Goal: Complete application form

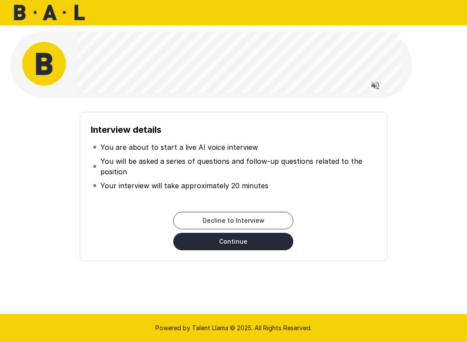
click at [247, 244] on button "Continue" at bounding box center [233, 241] width 120 height 17
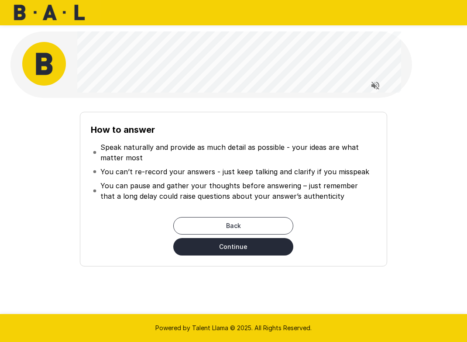
click at [237, 250] on button "Continue" at bounding box center [233, 246] width 120 height 17
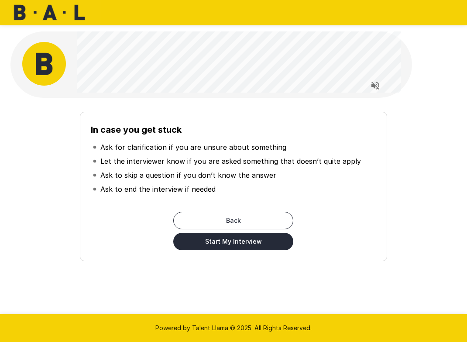
click at [229, 244] on button "Start My Interview" at bounding box center [233, 241] width 120 height 17
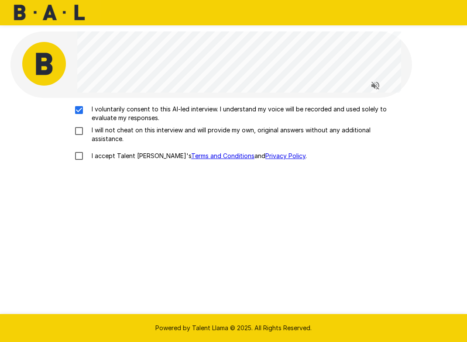
click at [79, 137] on label "I will not cheat on this interview and will provide my own, original answers wi…" at bounding box center [233, 134] width 327 height 17
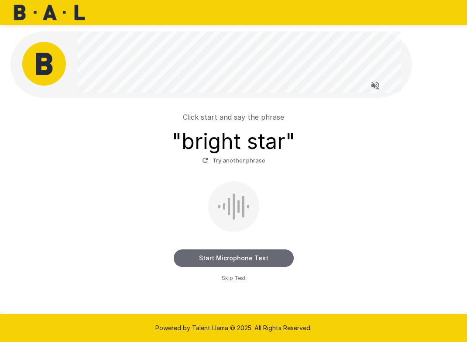
click at [210, 255] on button "Start Microphone Test" at bounding box center [234, 257] width 120 height 17
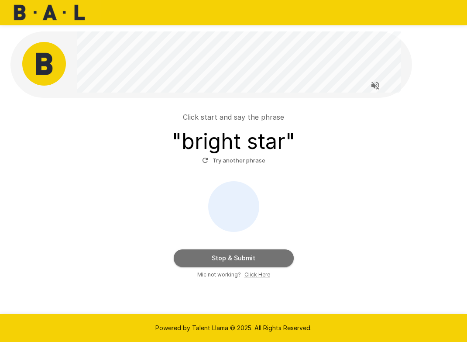
click at [213, 255] on button "Stop & Submit" at bounding box center [234, 257] width 120 height 17
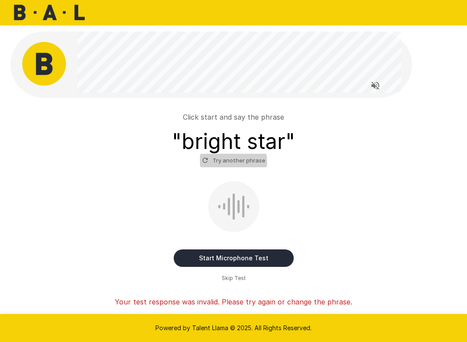
click at [222, 162] on button "Try another phrase" at bounding box center [234, 161] width 68 height 14
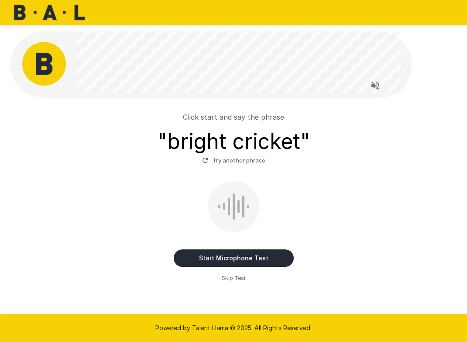
click at [225, 259] on button "Start Microphone Test" at bounding box center [234, 257] width 120 height 17
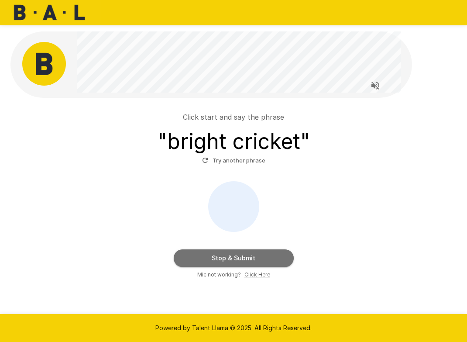
click at [225, 259] on button "Stop & Submit" at bounding box center [234, 257] width 120 height 17
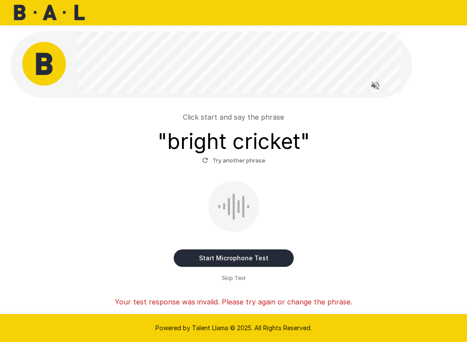
click at [225, 259] on button "Start Microphone Test" at bounding box center [234, 257] width 120 height 17
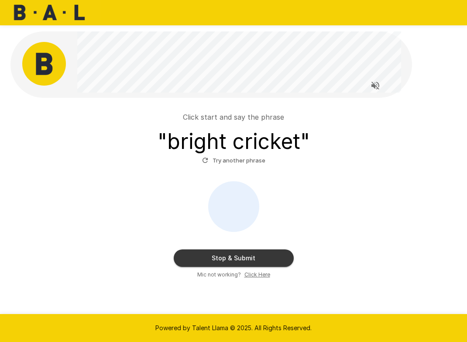
click at [225, 259] on button "Stop & Submit" at bounding box center [234, 257] width 120 height 17
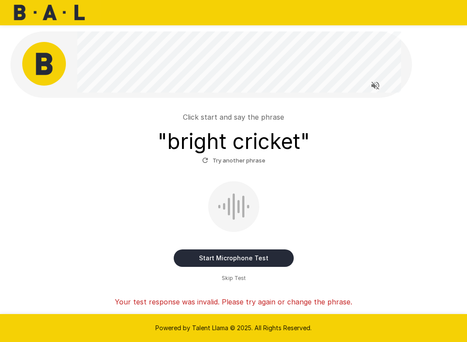
click at [214, 260] on button "Start Microphone Test" at bounding box center [234, 257] width 120 height 17
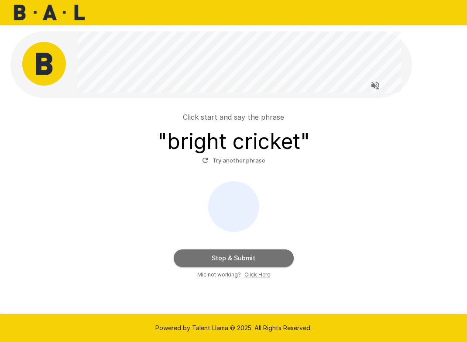
click at [214, 260] on button "Stop & Submit" at bounding box center [234, 257] width 120 height 17
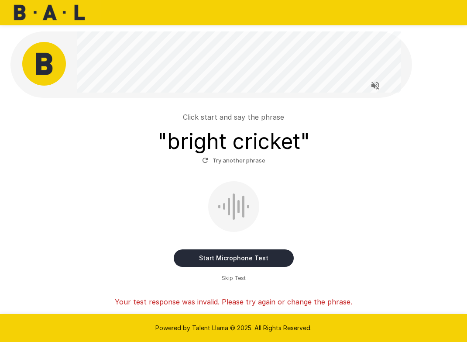
click at [214, 260] on button "Start Microphone Test" at bounding box center [234, 257] width 120 height 17
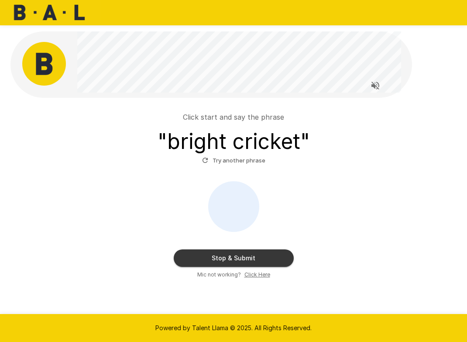
click at [214, 260] on button "Stop & Submit" at bounding box center [234, 257] width 120 height 17
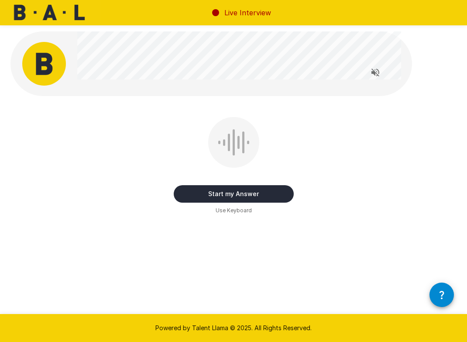
click at [233, 192] on button "Start my Answer" at bounding box center [234, 193] width 120 height 17
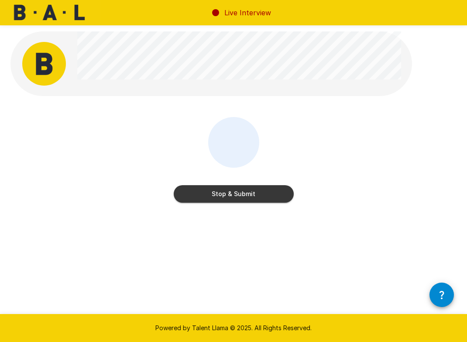
click at [233, 192] on button "Stop & Submit" at bounding box center [234, 193] width 120 height 17
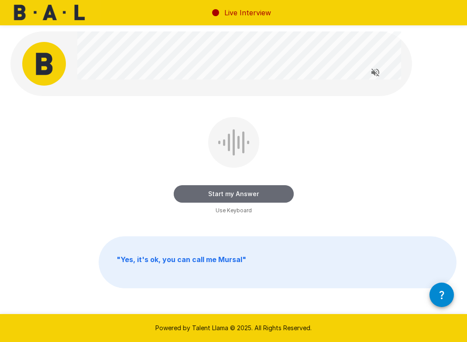
click at [229, 196] on button "Start my Answer" at bounding box center [234, 193] width 120 height 17
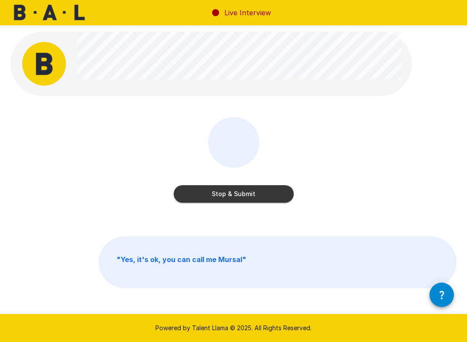
click at [229, 196] on button "Stop & Submit" at bounding box center [234, 193] width 120 height 17
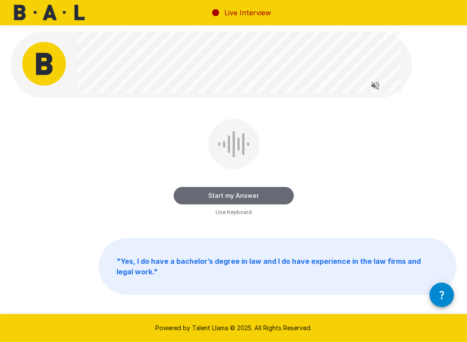
click at [222, 191] on button "Start my Answer" at bounding box center [234, 195] width 120 height 17
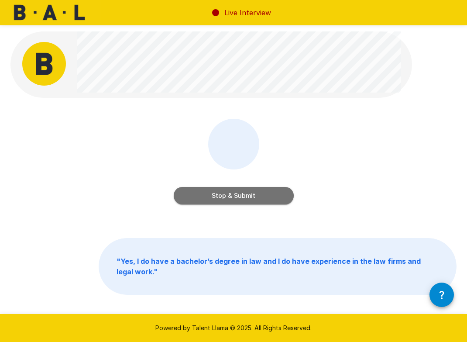
click at [221, 197] on button "Stop & Submit" at bounding box center [234, 195] width 120 height 17
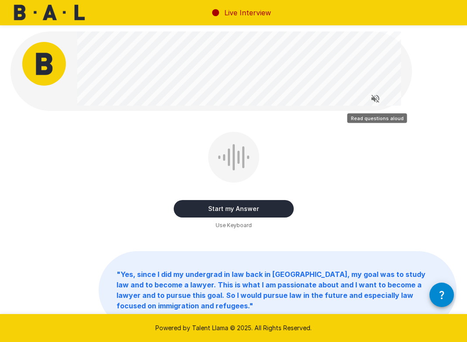
click at [378, 95] on icon "Read questions aloud" at bounding box center [375, 98] width 10 height 10
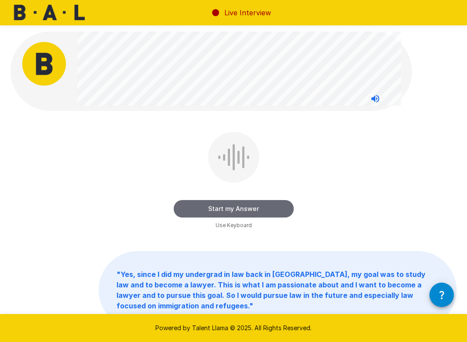
click at [210, 207] on button "Start my Answer" at bounding box center [234, 208] width 120 height 17
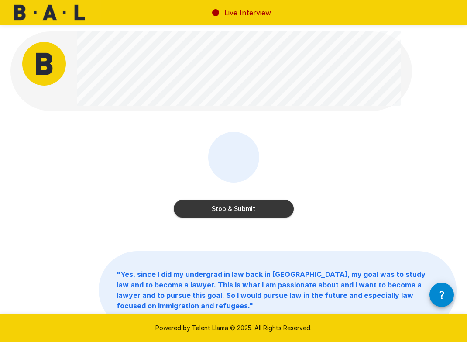
click at [210, 207] on button "Stop & Submit" at bounding box center [234, 208] width 120 height 17
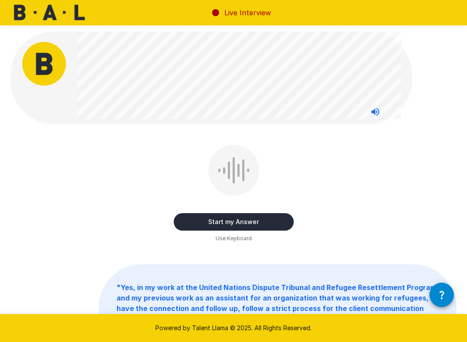
click at [206, 224] on button "Start my Answer" at bounding box center [234, 221] width 120 height 17
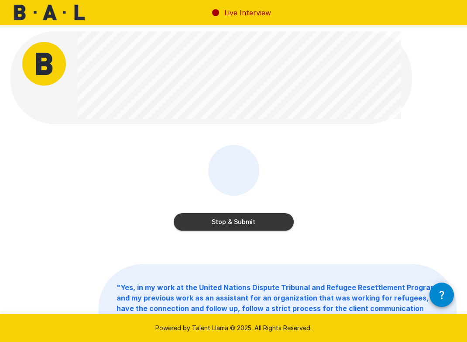
click at [206, 224] on button "Stop & Submit" at bounding box center [234, 221] width 120 height 17
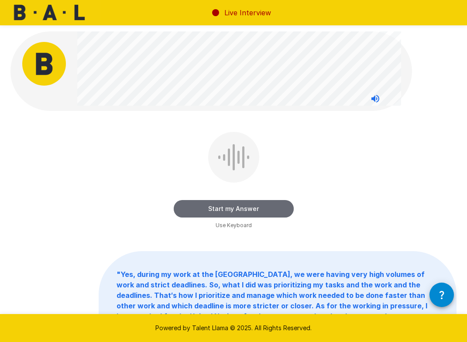
click at [214, 209] on button "Start my Answer" at bounding box center [234, 208] width 120 height 17
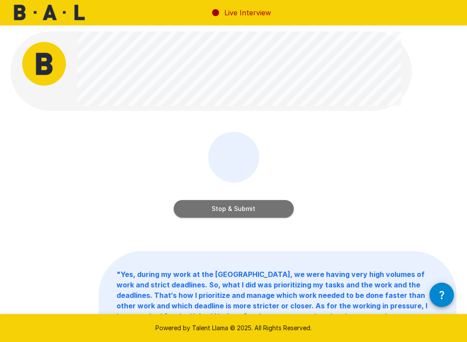
click at [214, 209] on button "Stop & Submit" at bounding box center [234, 208] width 120 height 17
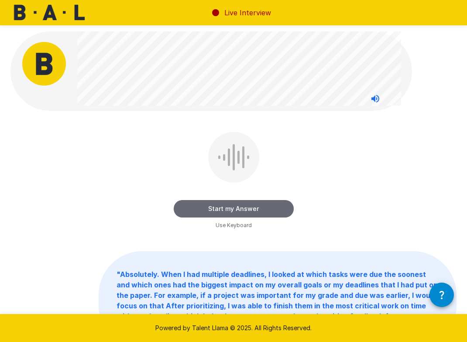
click at [213, 206] on button "Start my Answer" at bounding box center [234, 208] width 120 height 17
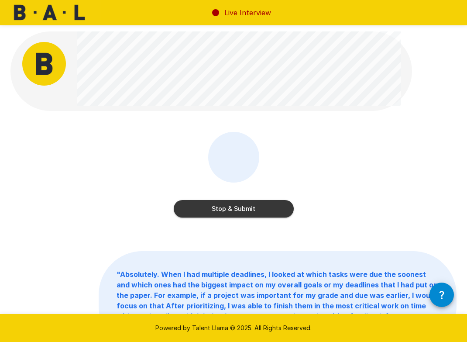
click at [213, 206] on button "Stop & Submit" at bounding box center [234, 208] width 120 height 17
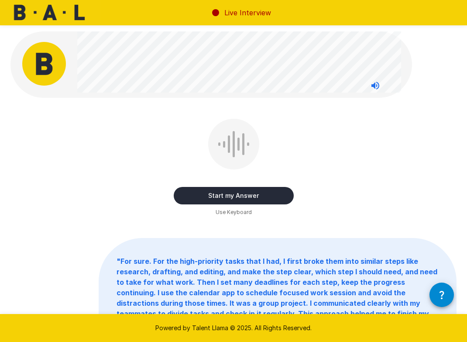
click at [218, 192] on button "Start my Answer" at bounding box center [234, 195] width 120 height 17
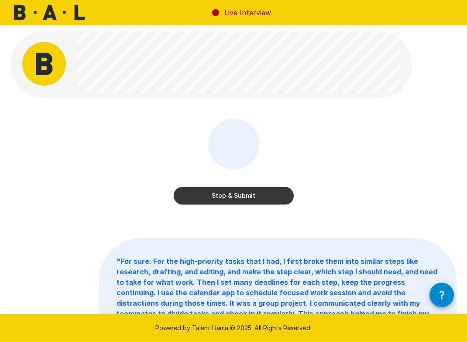
click at [240, 199] on button "Stop & Submit" at bounding box center [234, 195] width 120 height 17
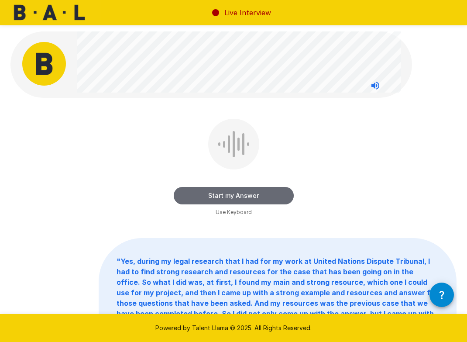
click at [224, 192] on button "Start my Answer" at bounding box center [234, 195] width 120 height 17
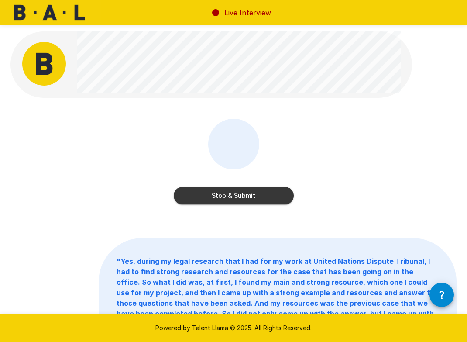
click at [224, 192] on button "Stop & Submit" at bounding box center [234, 195] width 120 height 17
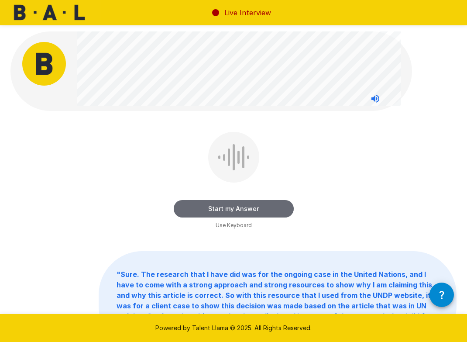
click at [205, 206] on button "Start my Answer" at bounding box center [234, 208] width 120 height 17
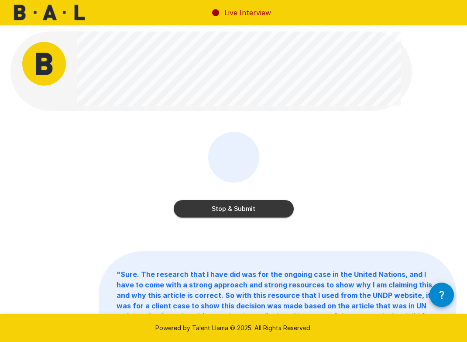
click at [205, 206] on button "Stop & Submit" at bounding box center [234, 208] width 120 height 17
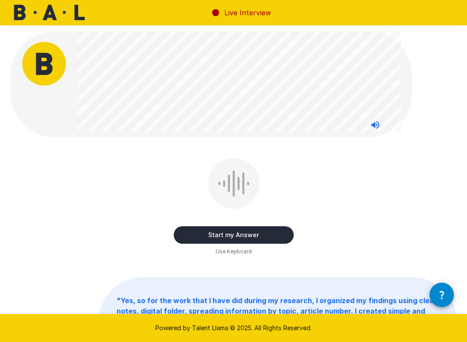
click at [225, 236] on button "Start my Answer" at bounding box center [234, 234] width 120 height 17
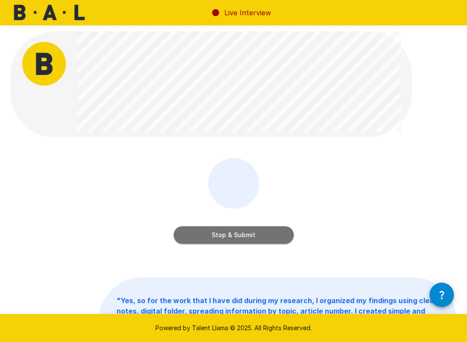
click at [225, 236] on button "Stop & Submit" at bounding box center [234, 234] width 120 height 17
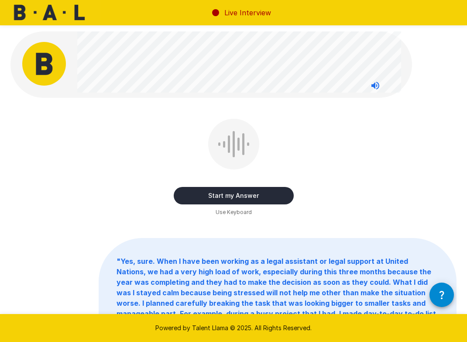
click at [214, 189] on button "Start my Answer" at bounding box center [234, 195] width 120 height 17
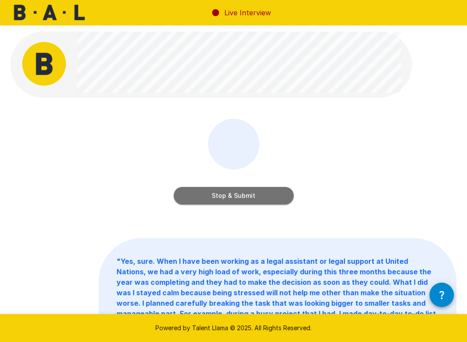
click at [213, 194] on button "Stop & Submit" at bounding box center [234, 195] width 120 height 17
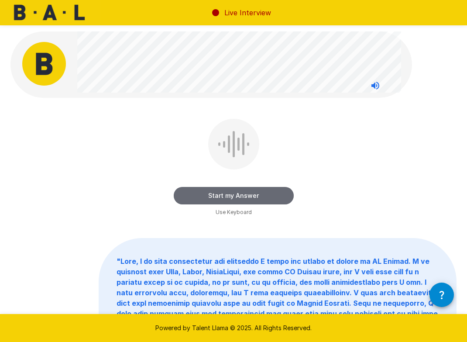
click at [211, 194] on button "Start my Answer" at bounding box center [234, 195] width 120 height 17
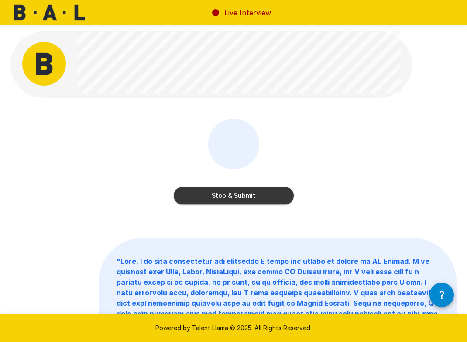
click at [211, 194] on button "Stop & Submit" at bounding box center [234, 195] width 120 height 17
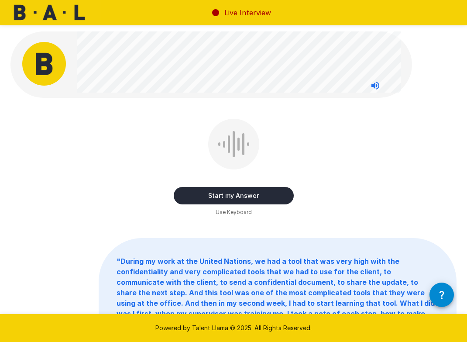
click at [211, 194] on button "Start my Answer" at bounding box center [234, 195] width 120 height 17
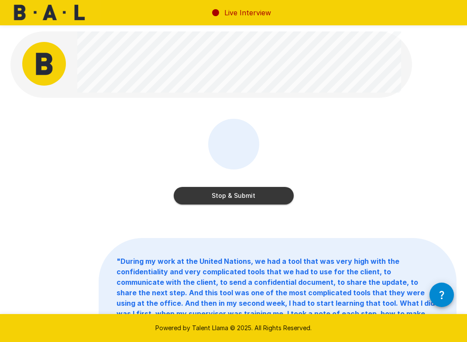
click at [211, 194] on button "Stop & Submit" at bounding box center [234, 195] width 120 height 17
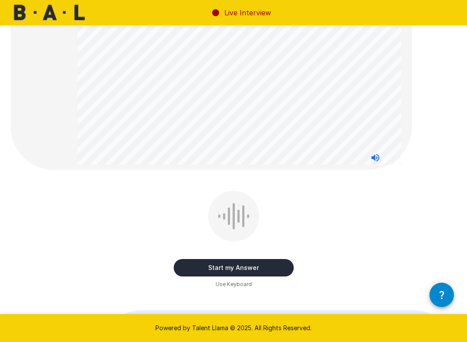
scroll to position [150, 0]
click at [219, 266] on button "Start my Answer" at bounding box center [234, 267] width 120 height 17
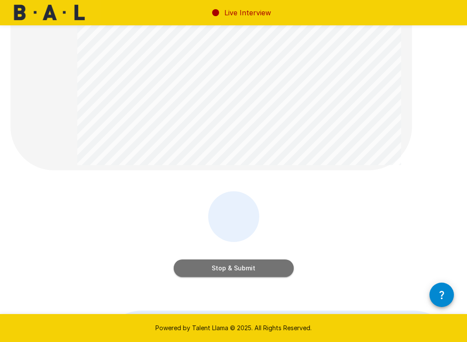
click at [219, 266] on button "Stop & Submit" at bounding box center [234, 267] width 120 height 17
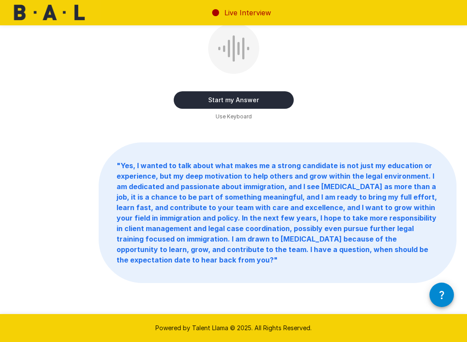
scroll to position [0, 0]
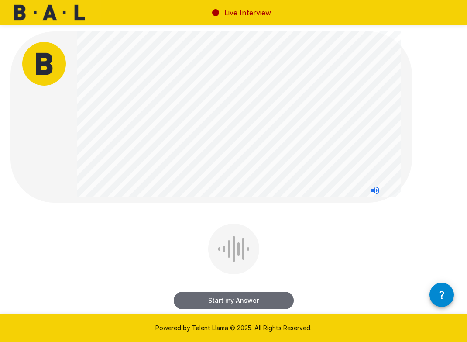
click at [215, 297] on button "Start my Answer" at bounding box center [234, 300] width 120 height 17
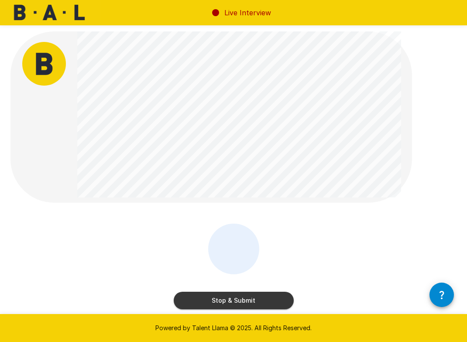
click at [227, 265] on div at bounding box center [233, 248] width 51 height 51
click at [220, 294] on button "Stop & Submit" at bounding box center [234, 300] width 120 height 17
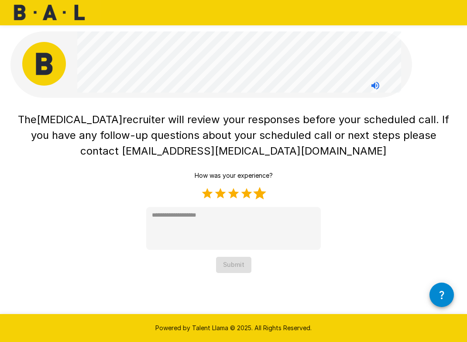
click at [257, 194] on label "5 Stars" at bounding box center [259, 193] width 13 height 13
type textarea "*"
click at [230, 268] on button "Submit" at bounding box center [233, 265] width 35 height 16
